Goal: Information Seeking & Learning: Find specific page/section

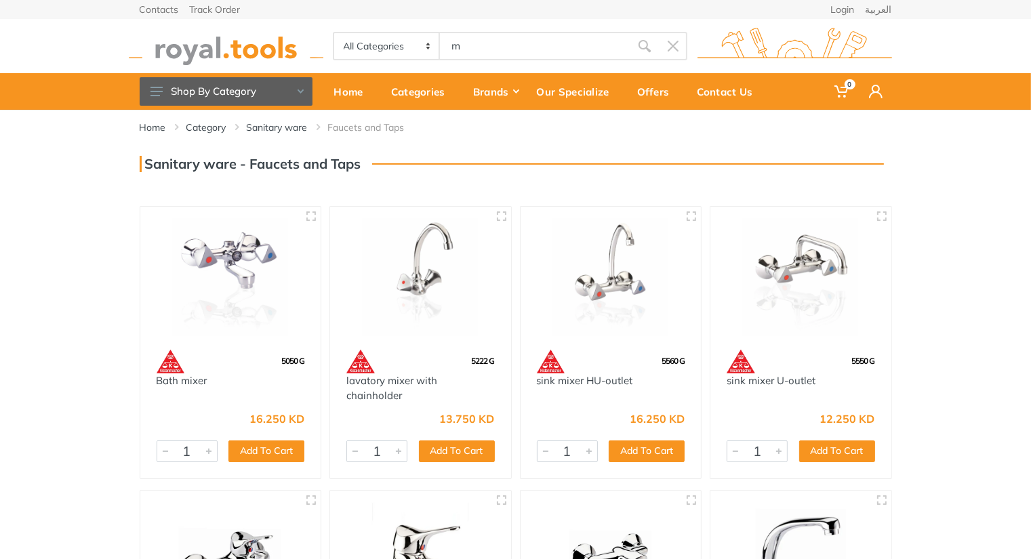
type input "m"
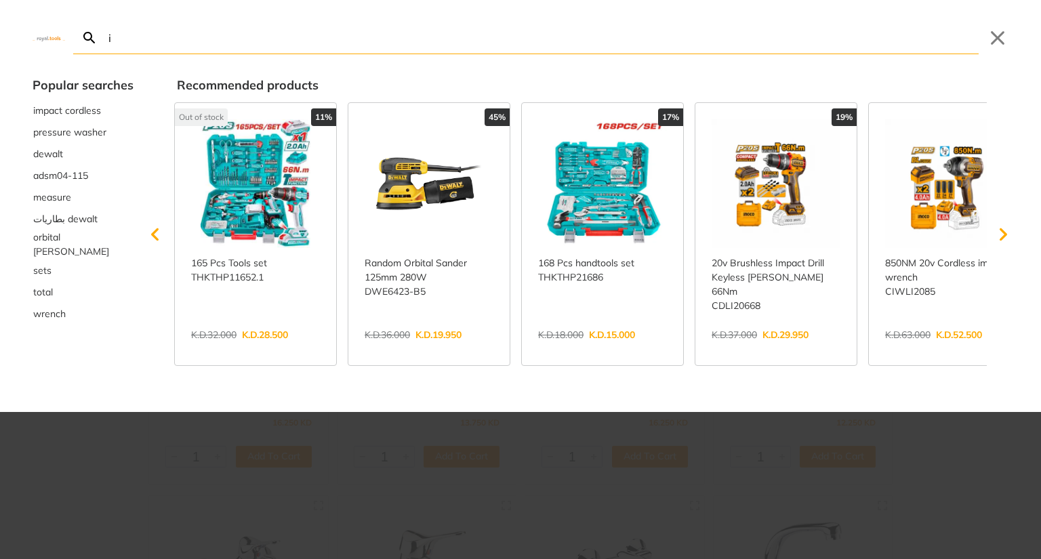
type input "i"
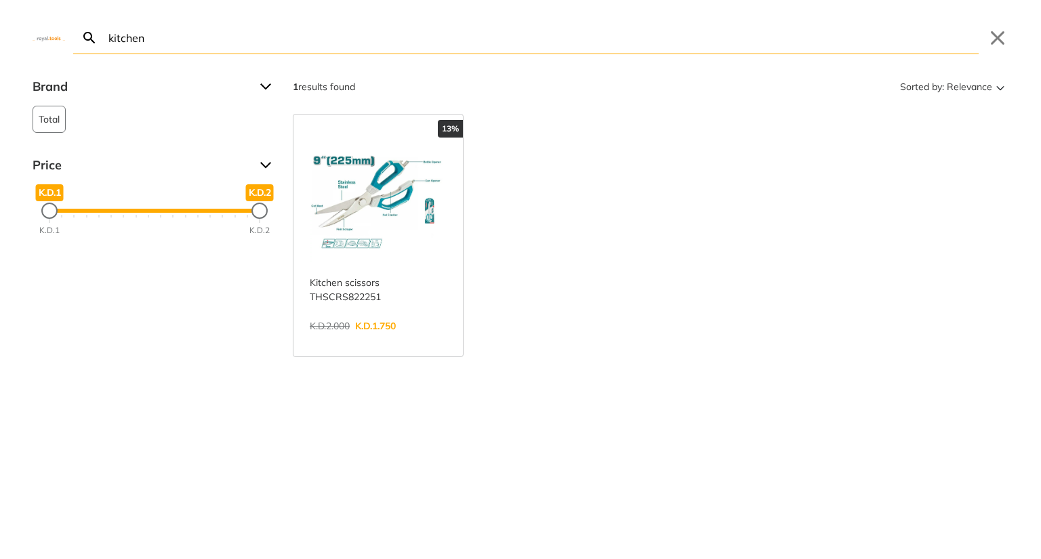
type input "kitchen"
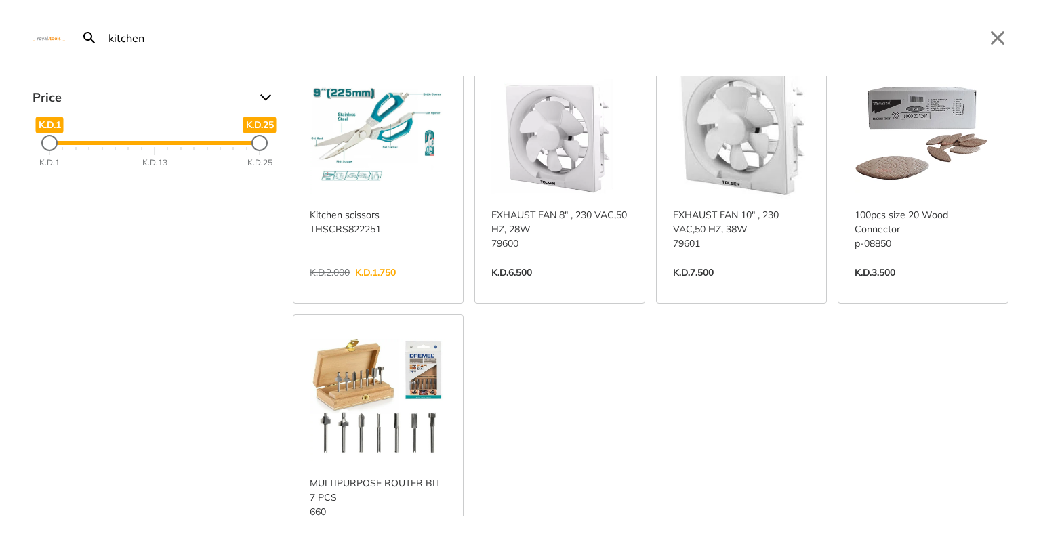
scroll to position [271, 0]
